Goal: Register for event/course

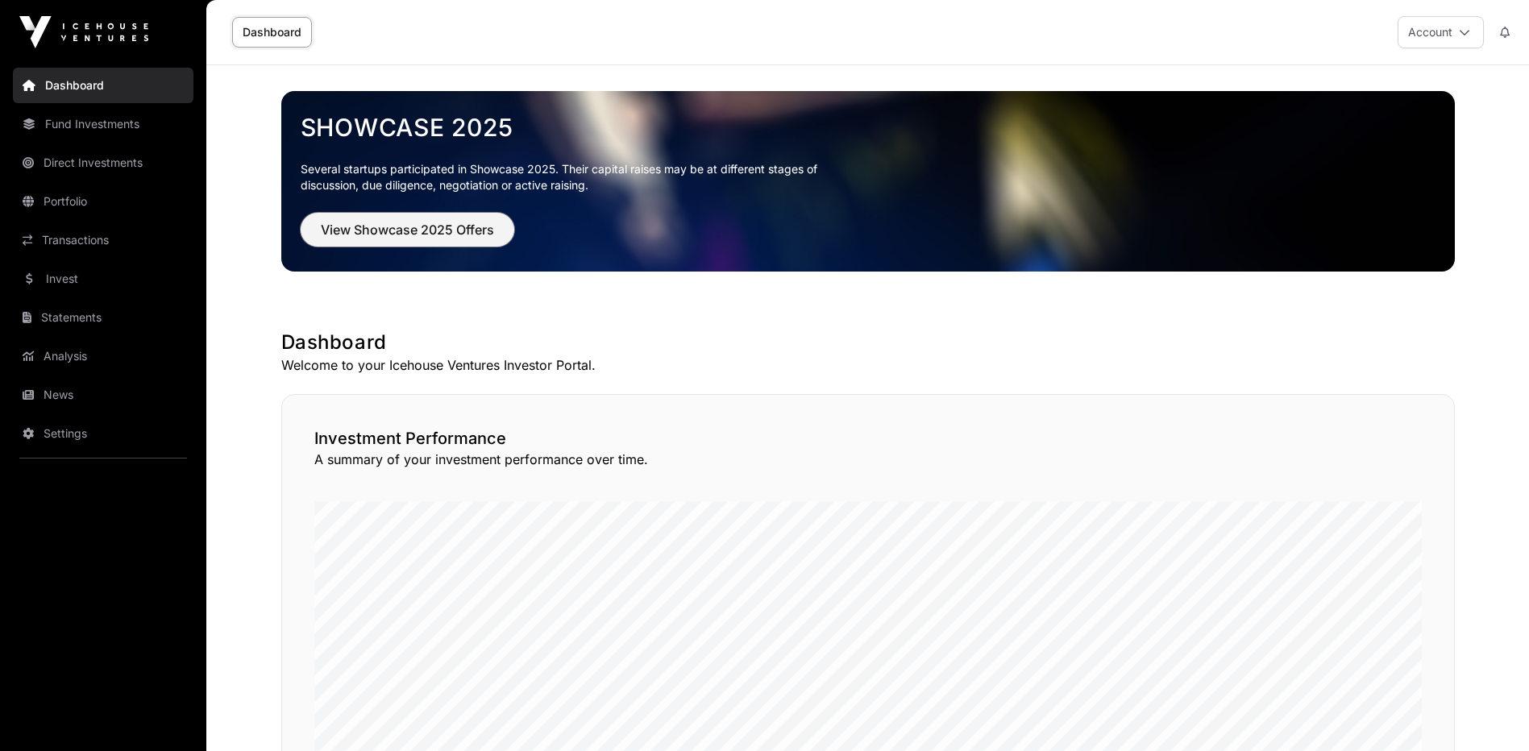
click at [406, 234] on span "View Showcase 2025 Offers" at bounding box center [407, 229] width 173 height 19
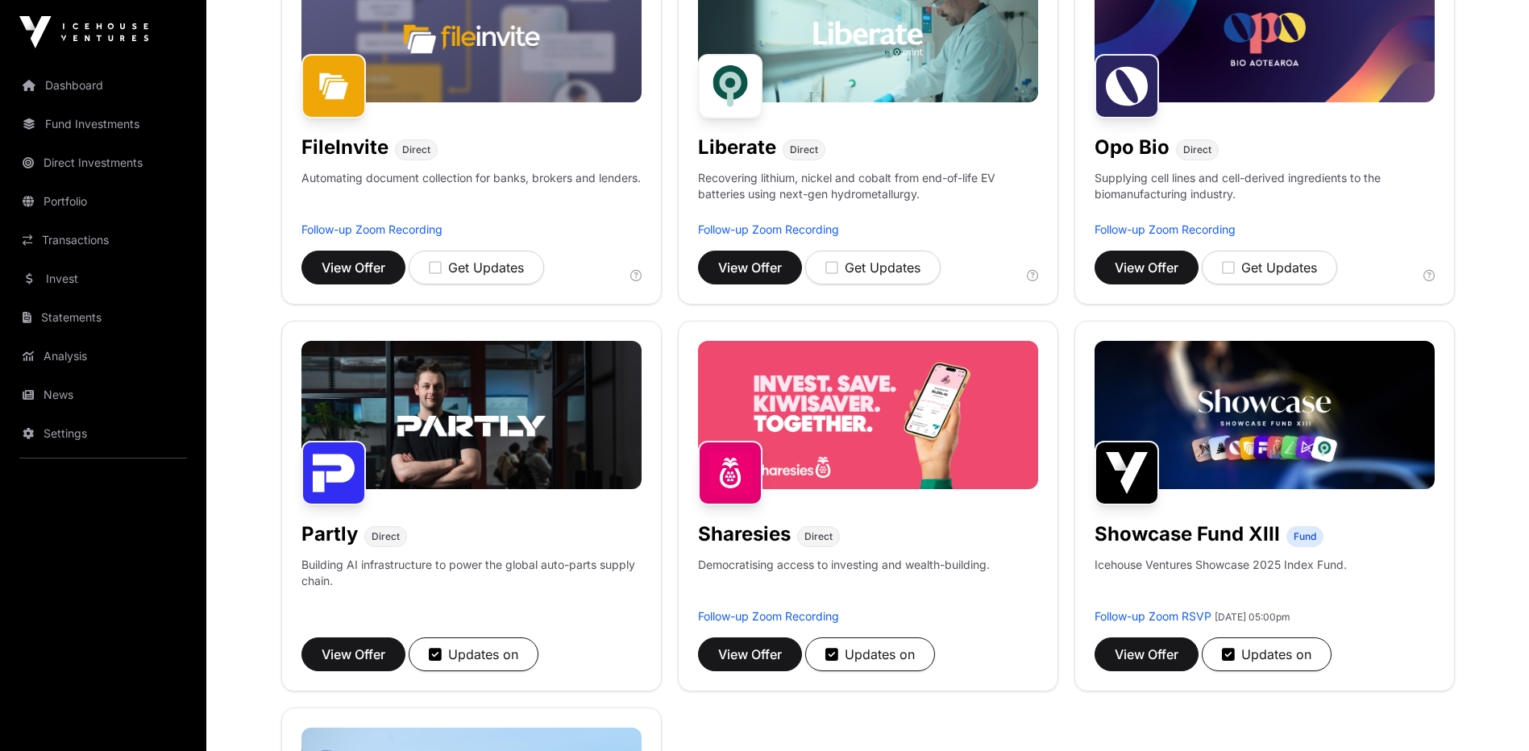
scroll to position [887, 0]
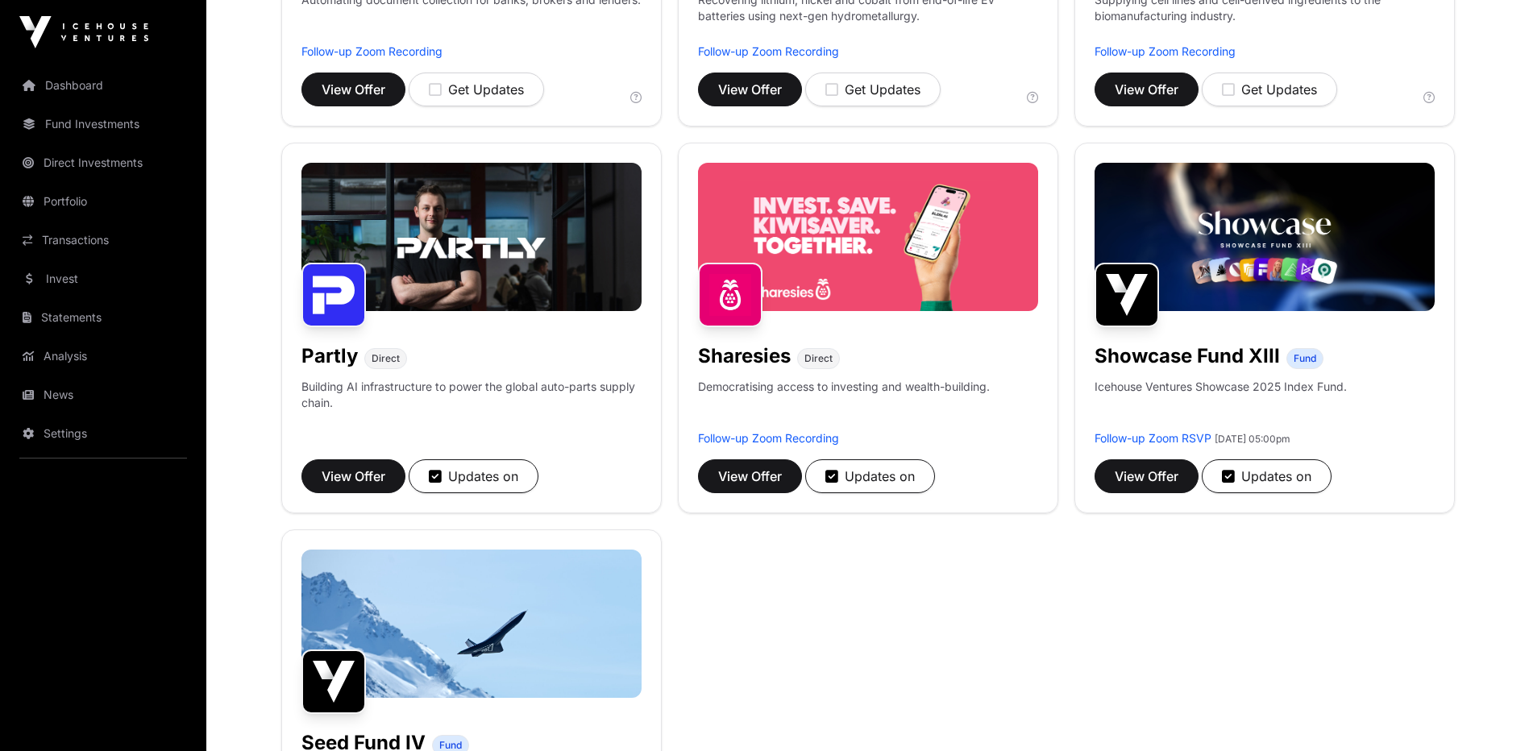
click at [884, 257] on img at bounding box center [868, 237] width 340 height 148
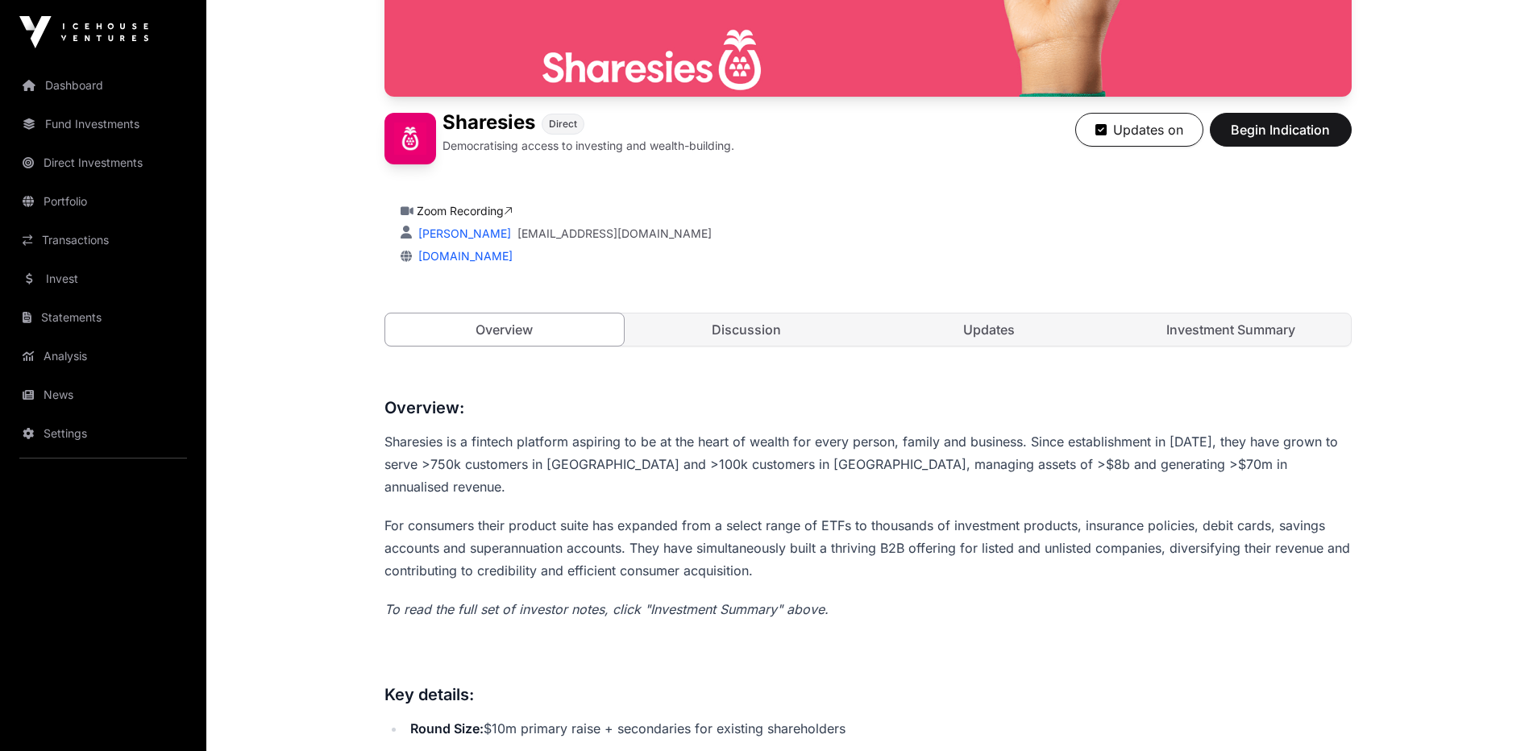
scroll to position [325, 0]
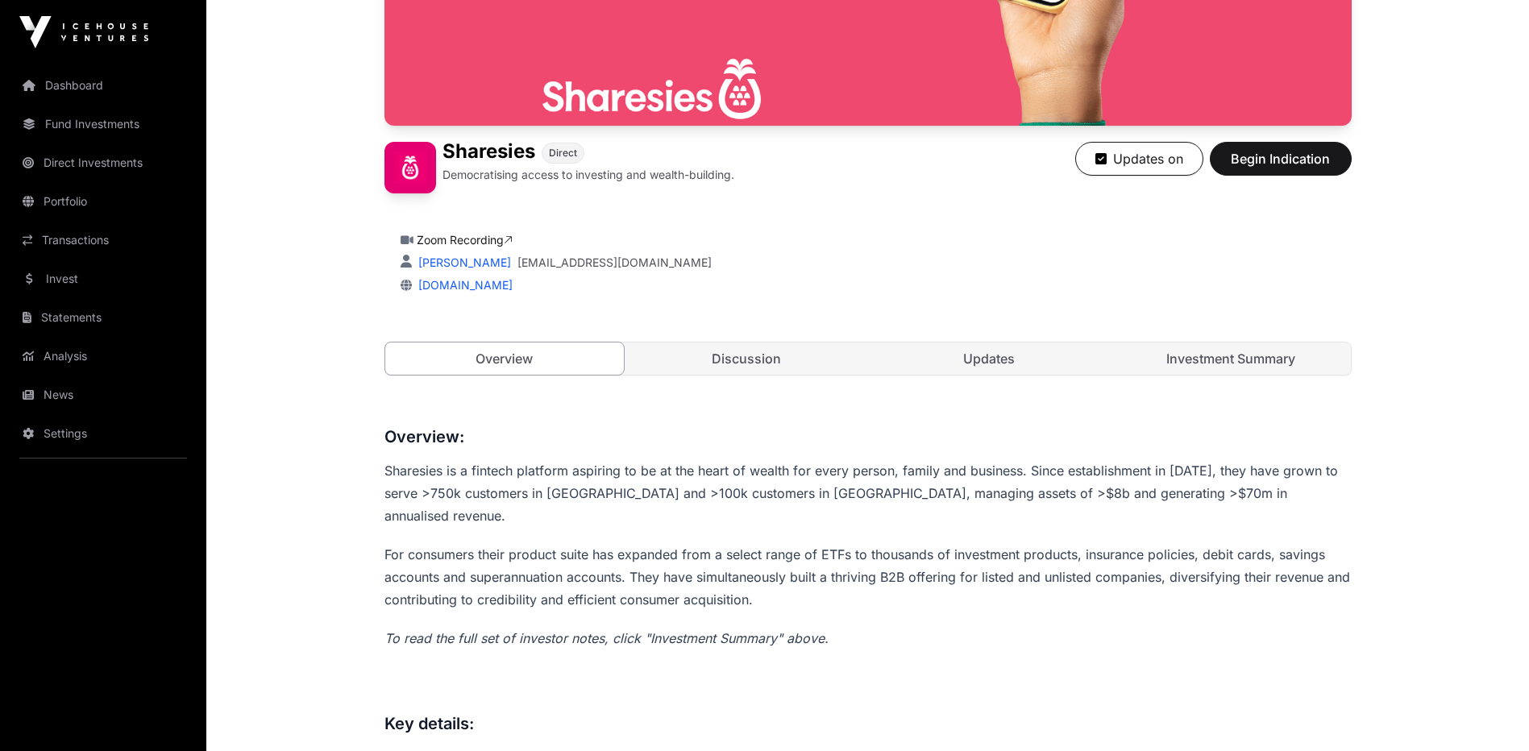
click at [944, 366] on link "Updates" at bounding box center [989, 359] width 239 height 32
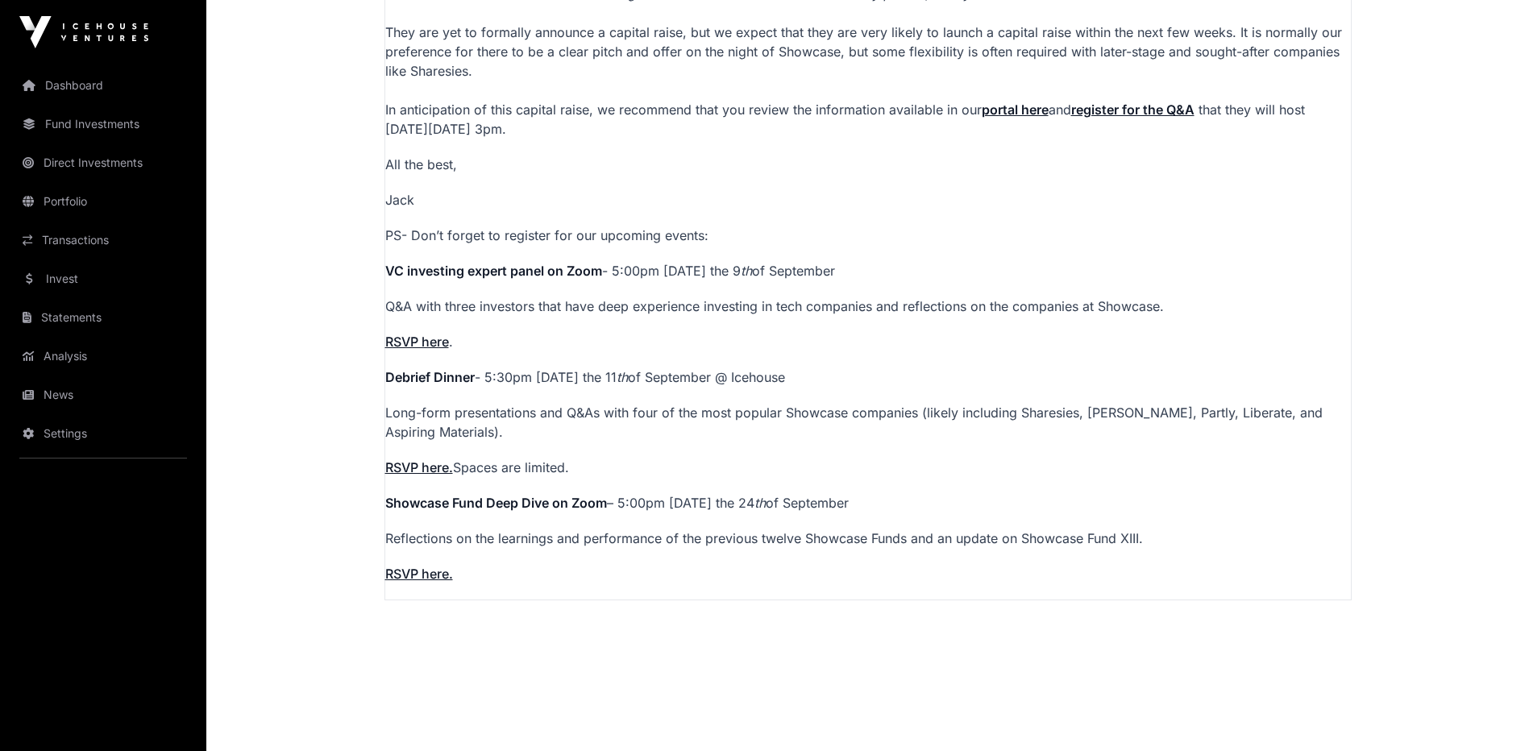
scroll to position [1776, 0]
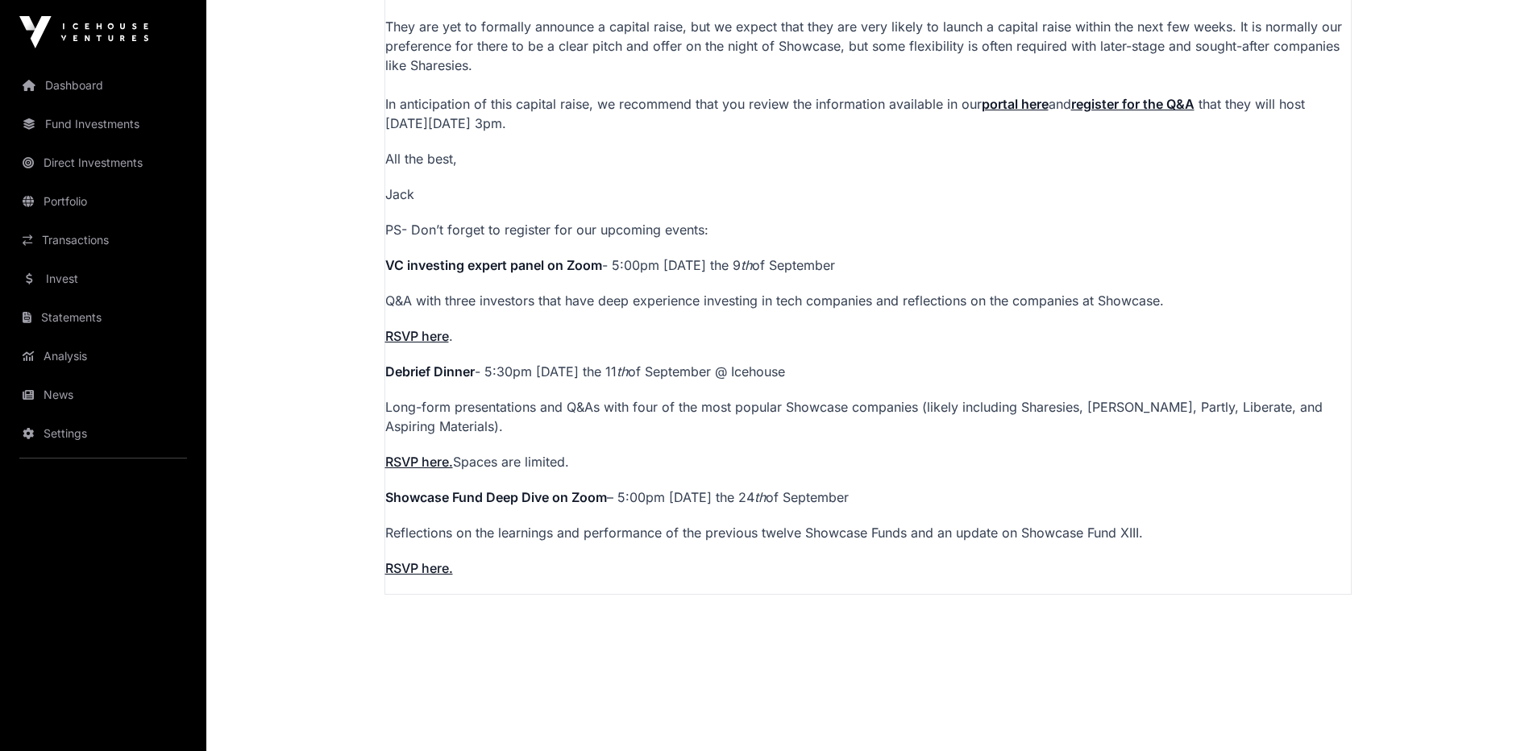
click at [429, 563] on link "RSVP here." at bounding box center [419, 568] width 68 height 16
